Goal: Register for event/course

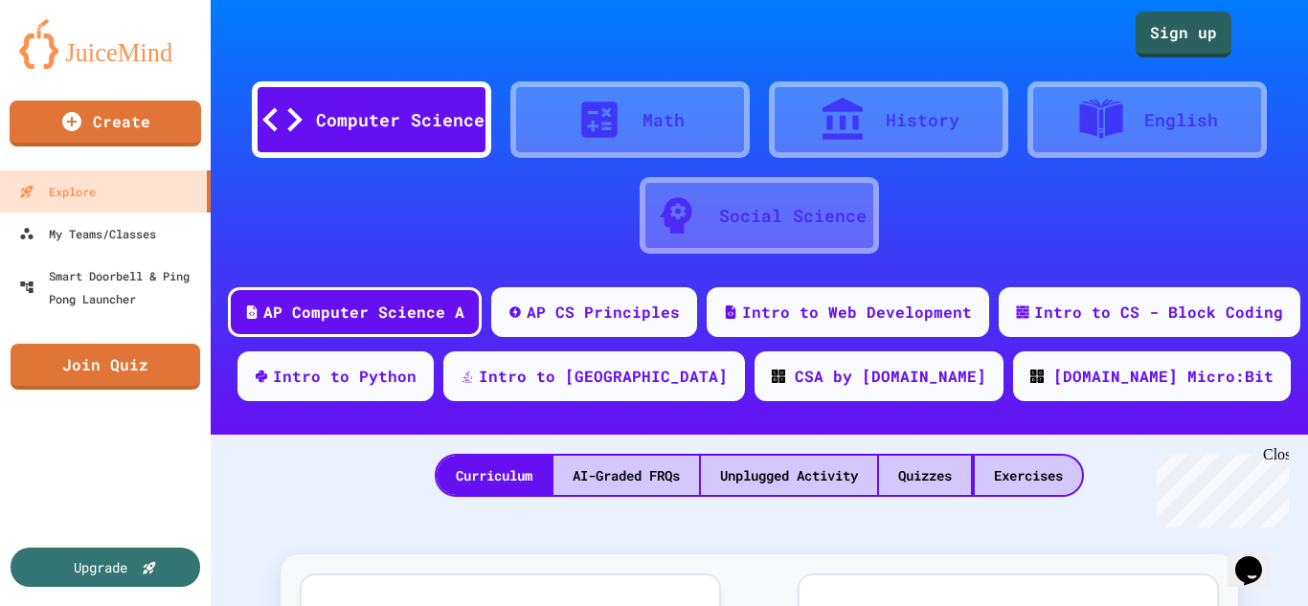
click at [400, 125] on div "Computer Science" at bounding box center [400, 120] width 169 height 26
click at [1197, 37] on link "Sign up" at bounding box center [1183, 32] width 87 height 48
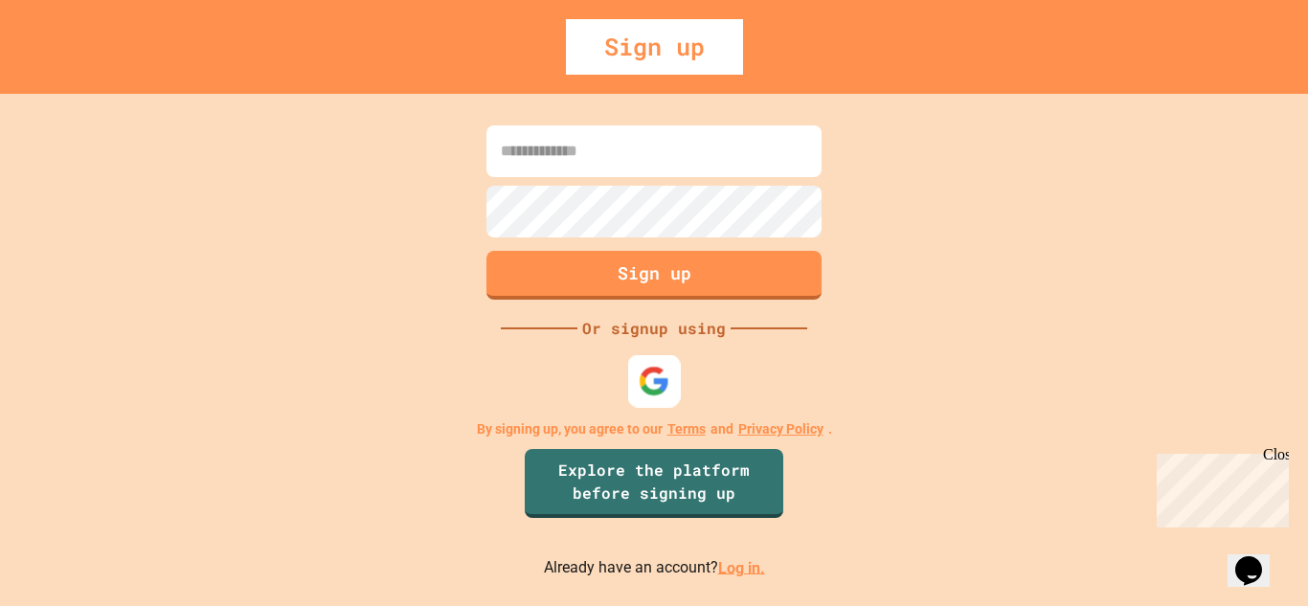
click at [657, 366] on img at bounding box center [655, 381] width 32 height 32
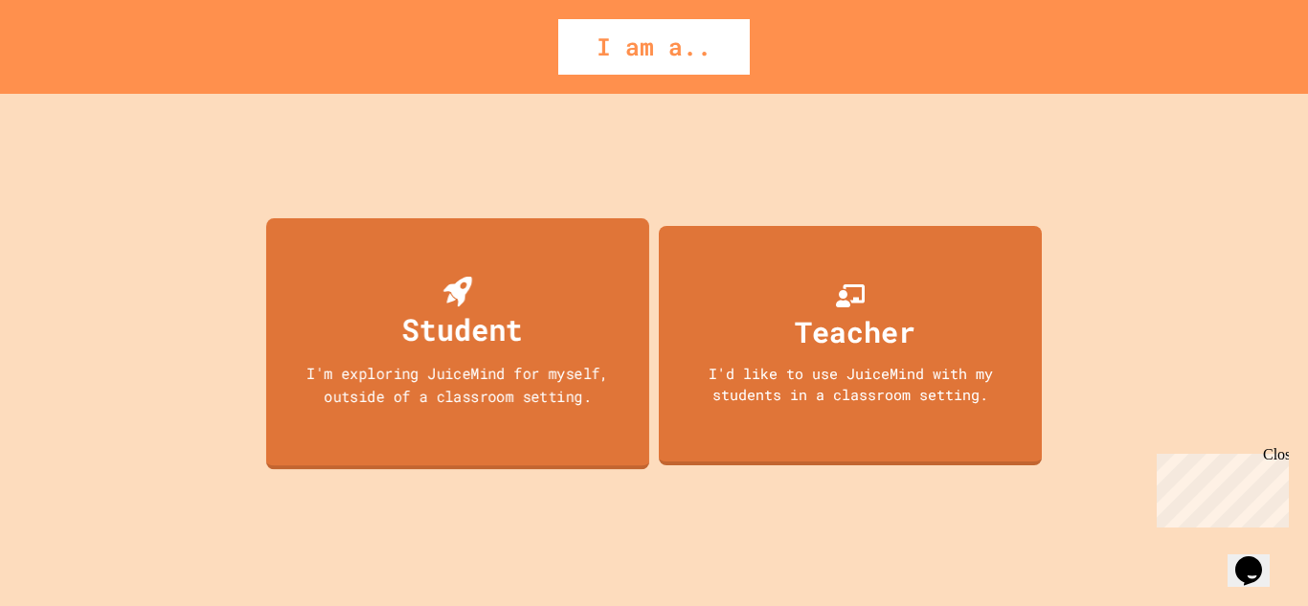
click at [568, 370] on div "I'm exploring JuiceMind for myself, outside of a classroom setting." at bounding box center [457, 384] width 345 height 45
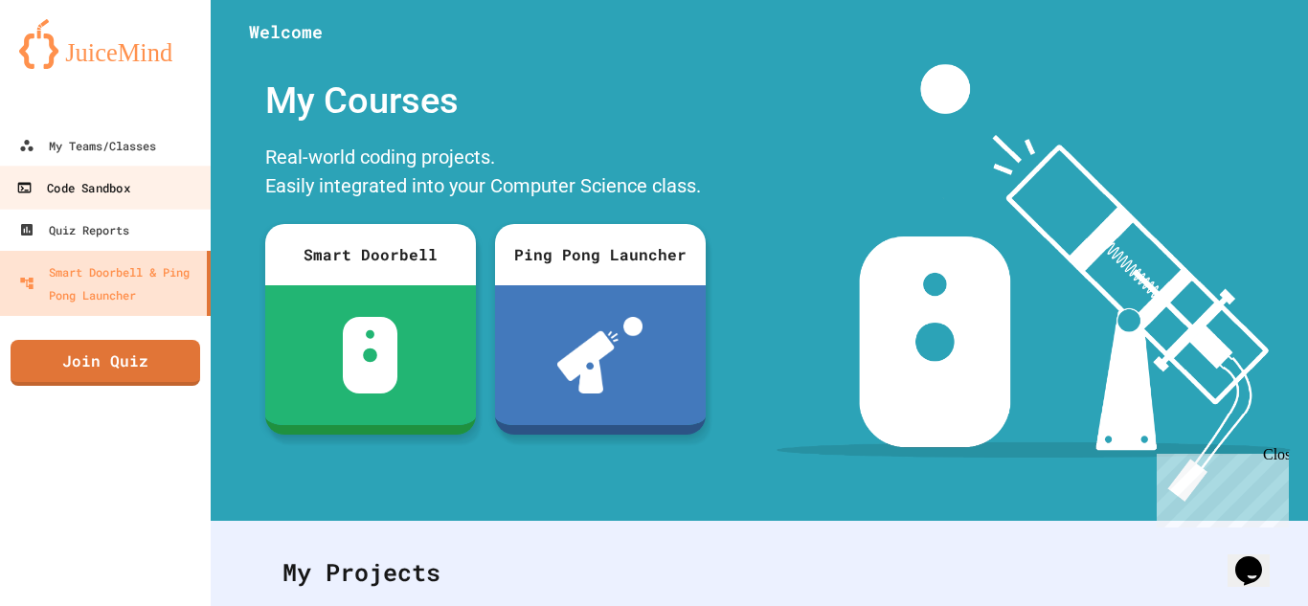
click at [150, 178] on link "Code Sandbox" at bounding box center [105, 187] width 217 height 43
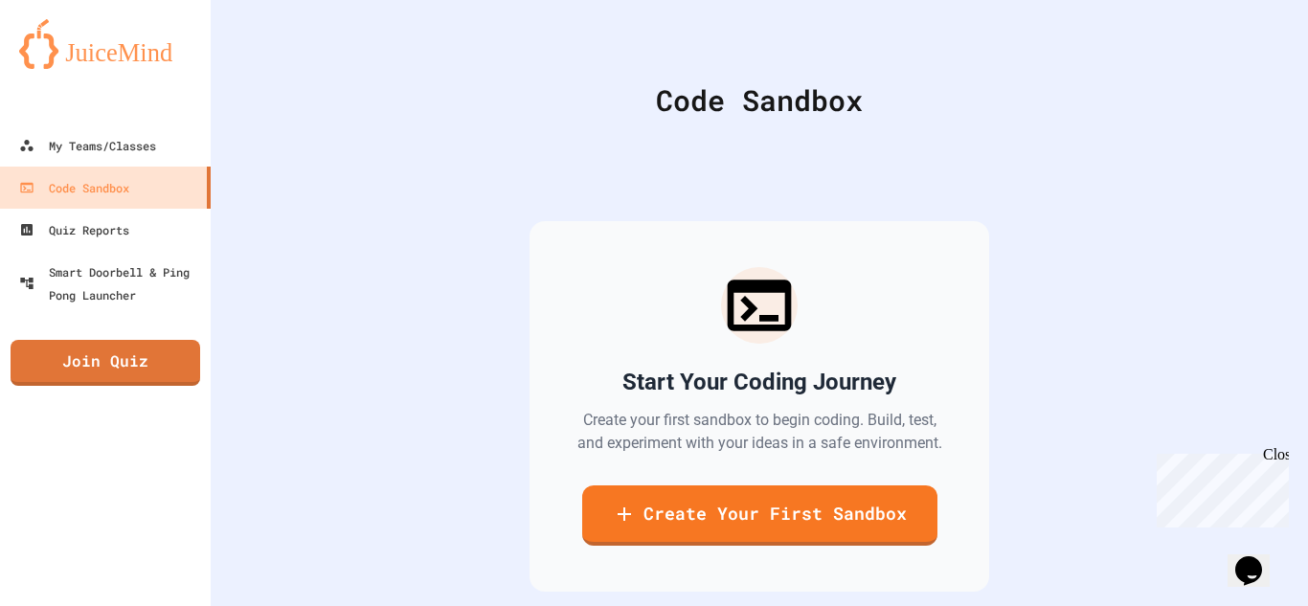
scroll to position [93, 0]
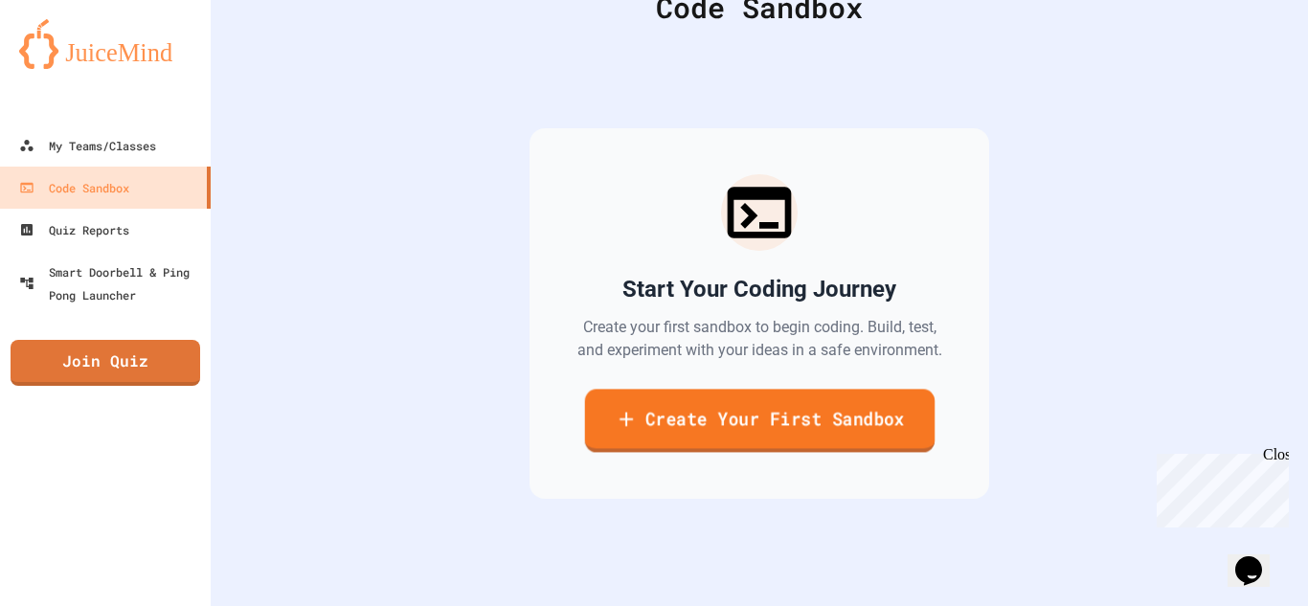
click at [875, 414] on link "Create Your First Sandbox" at bounding box center [759, 420] width 350 height 63
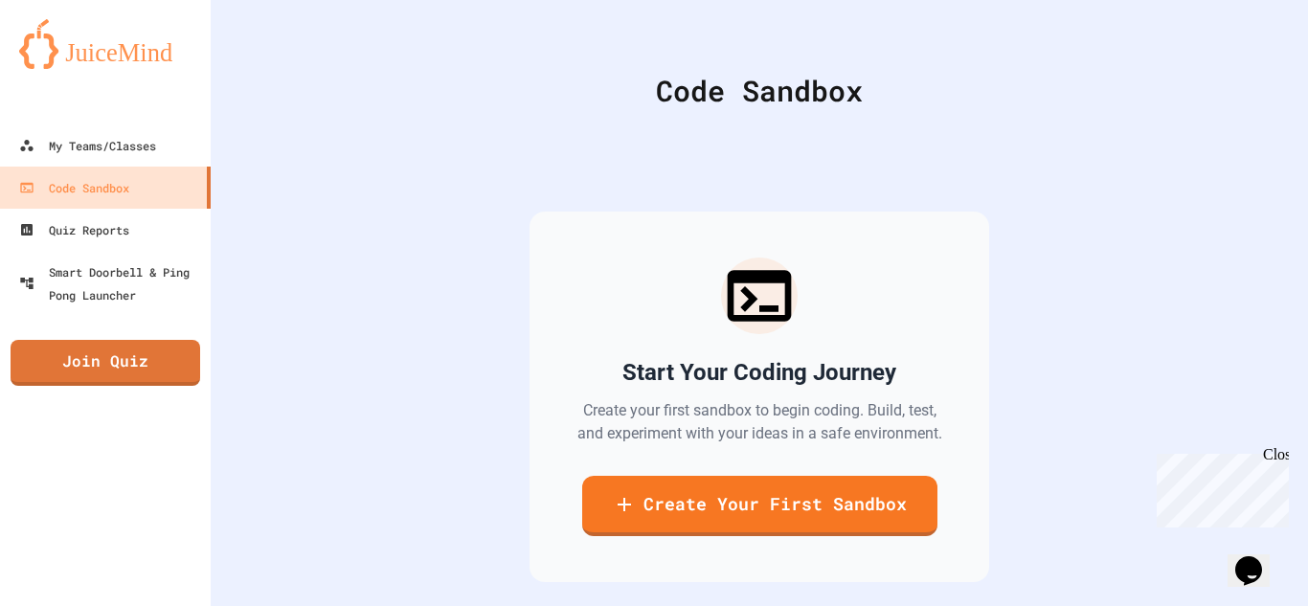
scroll to position [31, 0]
